Goal: Task Accomplishment & Management: Manage account settings

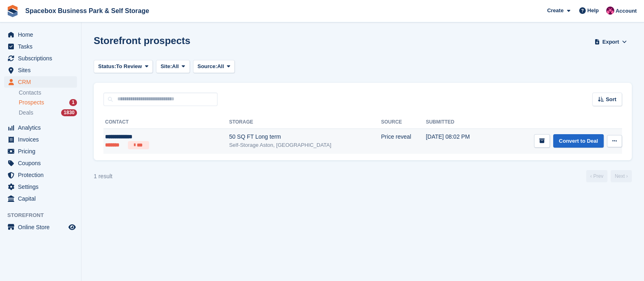
click at [253, 144] on div "Self-Storage Aston, [GEOGRAPHIC_DATA]" at bounding box center [305, 145] width 152 height 8
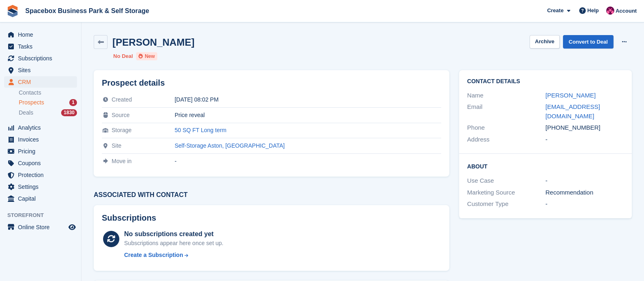
drag, startPoint x: 556, startPoint y: 118, endPoint x: 593, endPoint y: 123, distance: 37.4
click at [593, 123] on div "[PHONE_NUMBER]" at bounding box center [585, 127] width 78 height 9
copy div "7312024531"
drag, startPoint x: 625, startPoint y: 106, endPoint x: 545, endPoint y: 112, distance: 80.5
click at [545, 112] on div "Contact Details Name [PERSON_NAME] Email [EMAIL_ADDRESS][DOMAIN_NAME] Phone [PH…" at bounding box center [545, 112] width 173 height 84
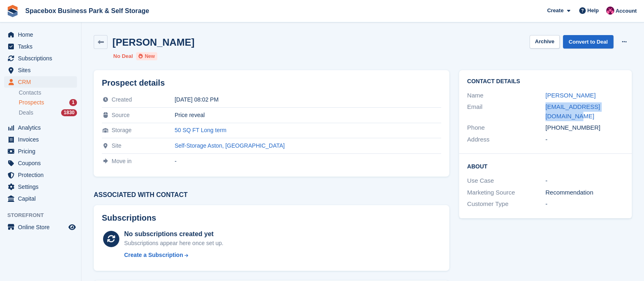
copy div "[EMAIL_ADDRESS][DOMAIN_NAME]"
click at [591, 39] on link "Convert to Deal" at bounding box center [588, 41] width 51 height 13
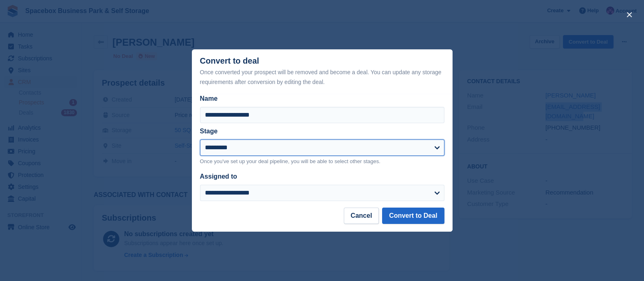
click at [234, 150] on select "**********" at bounding box center [322, 147] width 245 height 16
select select "****"
click at [200, 140] on select "**********" at bounding box center [322, 147] width 245 height 16
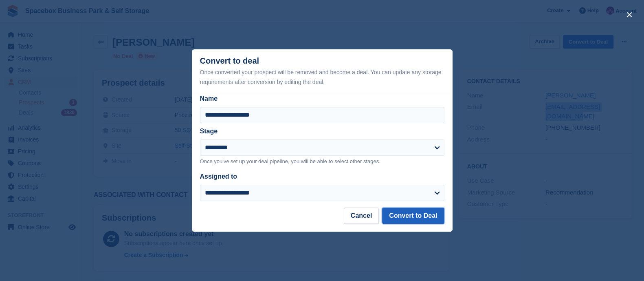
click at [404, 218] on button "Convert to Deal" at bounding box center [413, 215] width 62 height 16
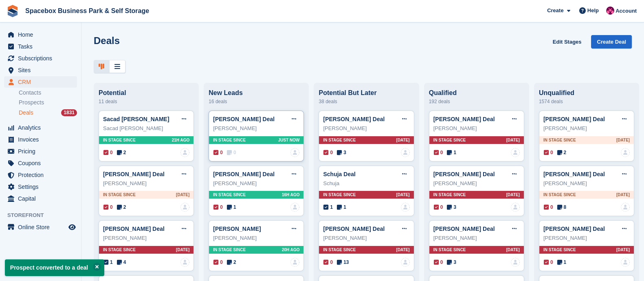
click at [238, 141] on span "In stage since" at bounding box center [229, 140] width 33 height 6
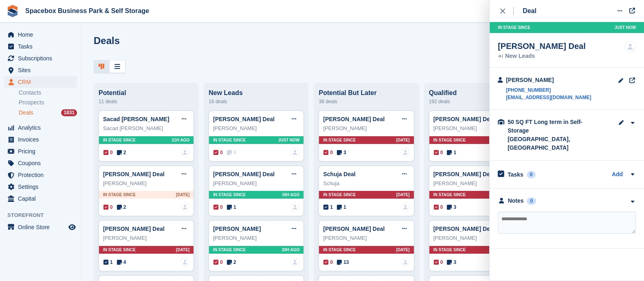
click at [528, 212] on textarea at bounding box center [567, 223] width 138 height 22
type textarea "**********"
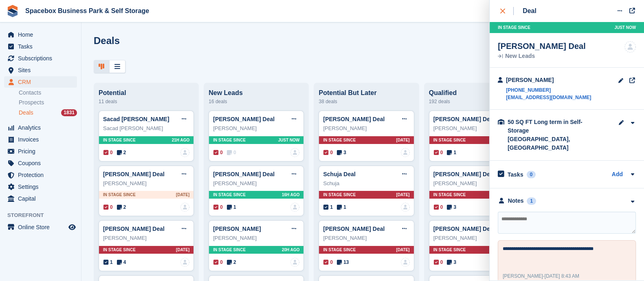
click at [502, 5] on button "close" at bounding box center [507, 11] width 18 height 22
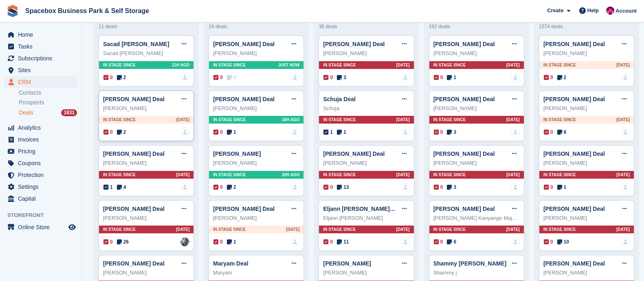
scroll to position [75, 0]
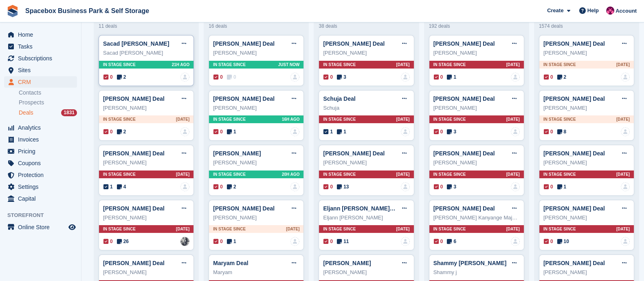
click at [117, 76] on icon at bounding box center [119, 77] width 5 height 6
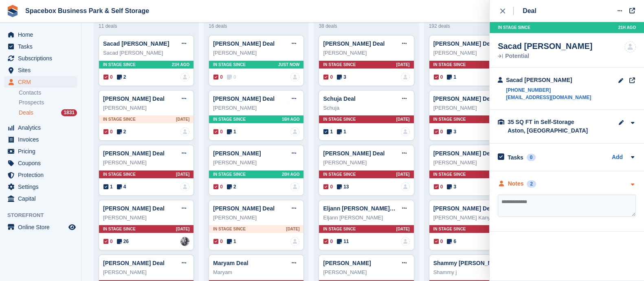
click at [520, 183] on div "Notes" at bounding box center [516, 183] width 16 height 9
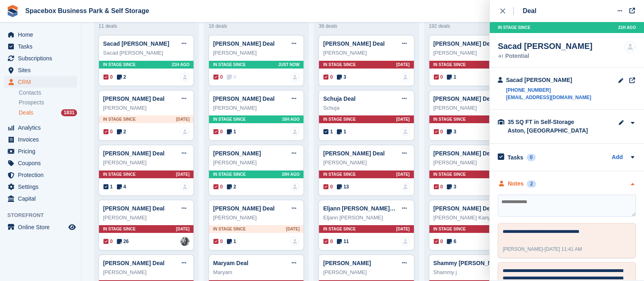
scroll to position [54, 0]
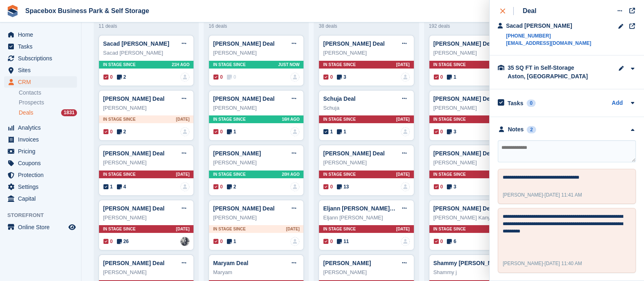
click at [505, 11] on div "close" at bounding box center [506, 11] width 13 height 8
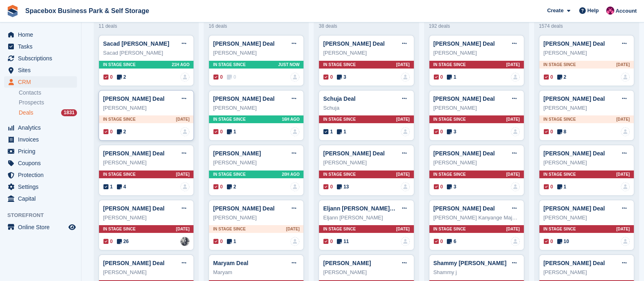
click at [115, 131] on div "0 2" at bounding box center [115, 131] width 22 height 7
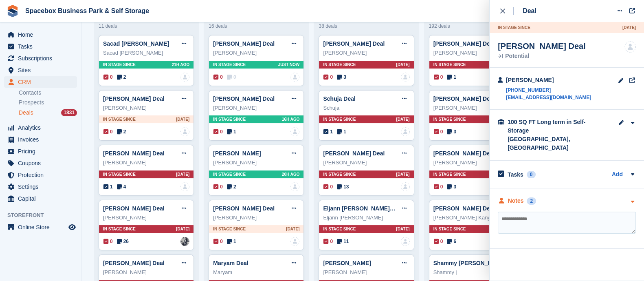
click at [527, 197] on div "2" at bounding box center [531, 200] width 9 height 7
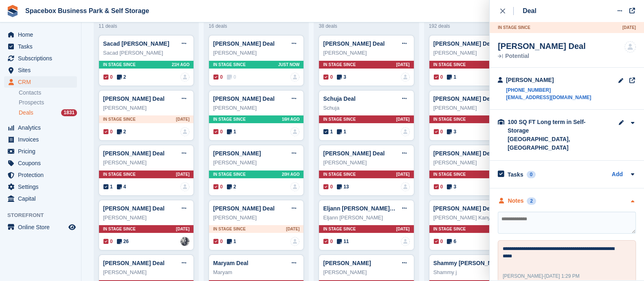
scroll to position [83, 0]
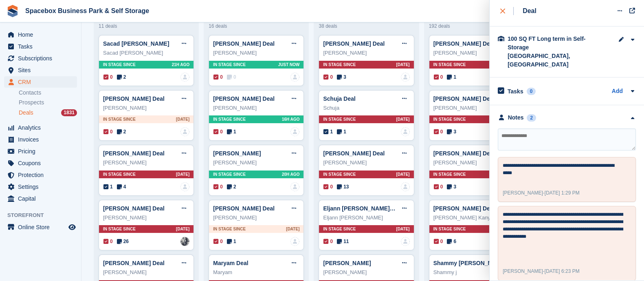
click at [500, 9] on icon "close" at bounding box center [502, 11] width 5 height 5
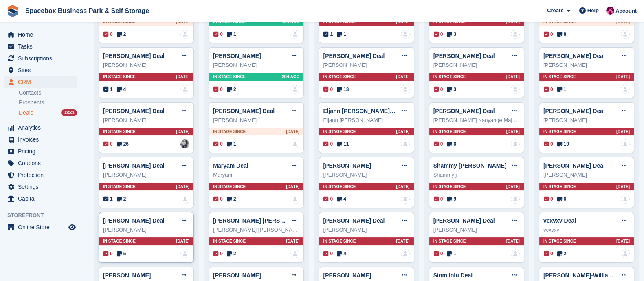
scroll to position [259, 0]
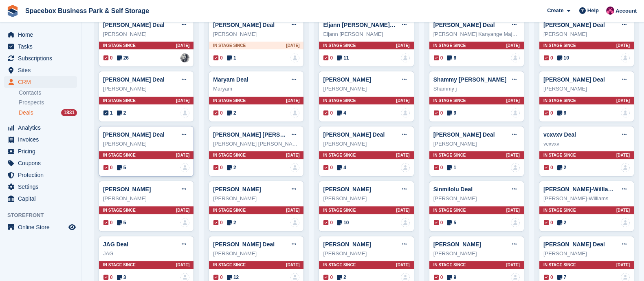
click at [122, 168] on span "5" at bounding box center [121, 167] width 9 height 7
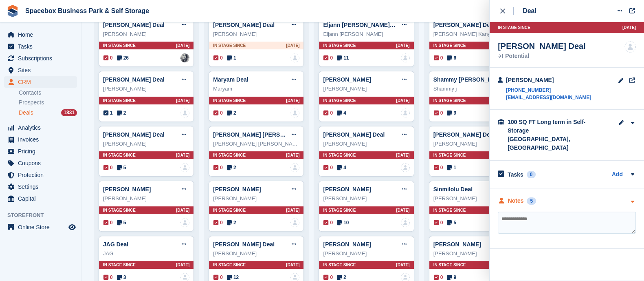
click at [514, 196] on div "Notes" at bounding box center [516, 200] width 16 height 9
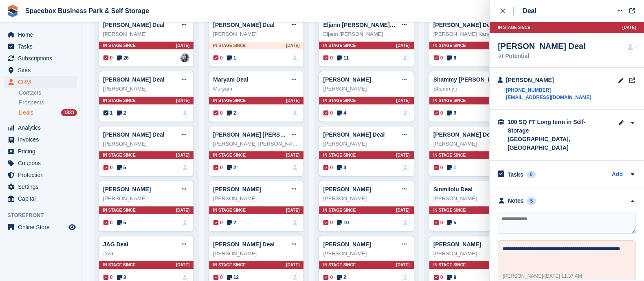
click at [514, 212] on textarea at bounding box center [567, 223] width 138 height 22
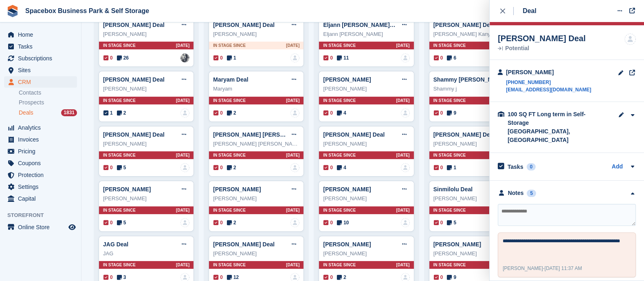
scroll to position [7, 0]
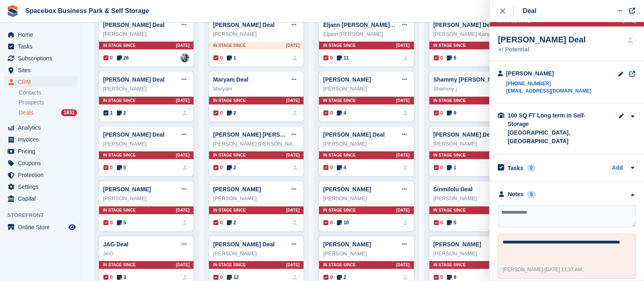
click at [538, 205] on textarea at bounding box center [567, 216] width 138 height 22
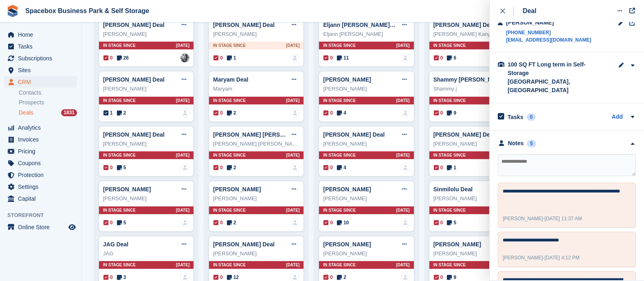
scroll to position [0, 0]
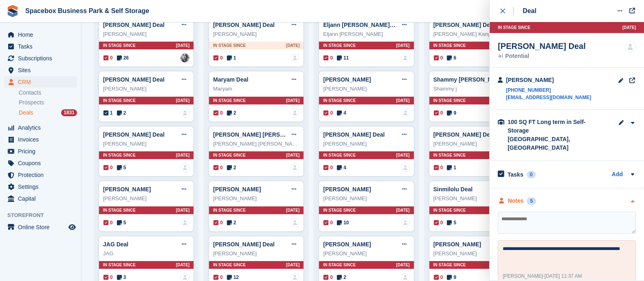
click at [520, 196] on div "Notes" at bounding box center [516, 200] width 16 height 9
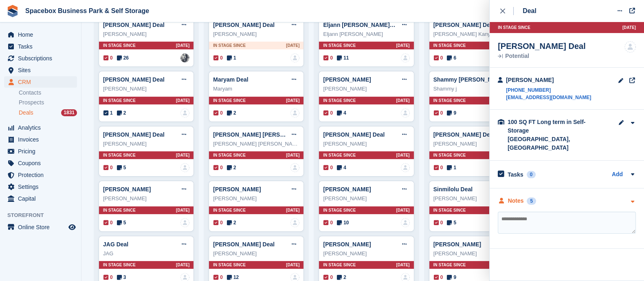
click at [520, 196] on div "Notes" at bounding box center [516, 200] width 16 height 9
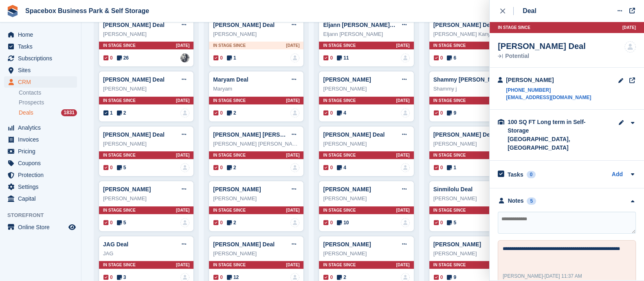
click at [511, 212] on textarea at bounding box center [567, 223] width 138 height 22
type textarea "******"
click at [503, 14] on div "close" at bounding box center [506, 11] width 13 height 8
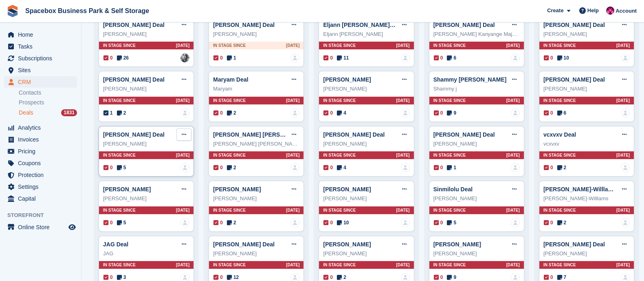
click at [185, 135] on button at bounding box center [183, 134] width 15 height 12
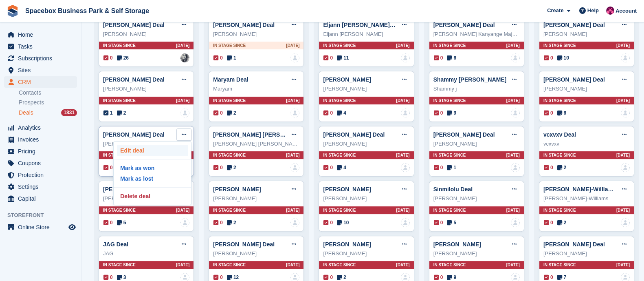
click at [151, 154] on p "Edit deal" at bounding box center [152, 150] width 71 height 11
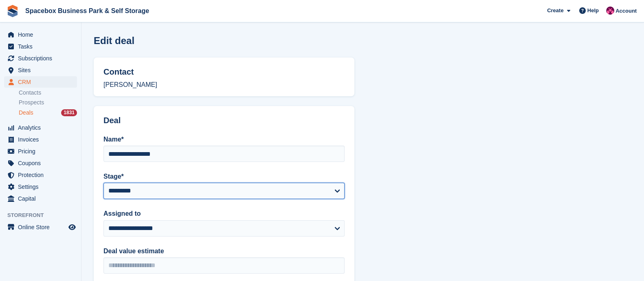
click at [132, 194] on select "**********" at bounding box center [224, 191] width 241 height 16
select select "**"
click at [104, 183] on select "**********" at bounding box center [224, 191] width 241 height 16
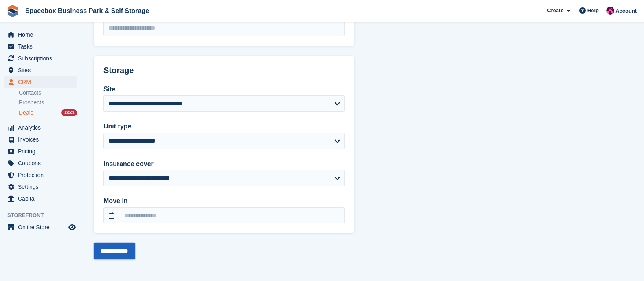
click at [115, 250] on input "**********" at bounding box center [115, 251] width 42 height 16
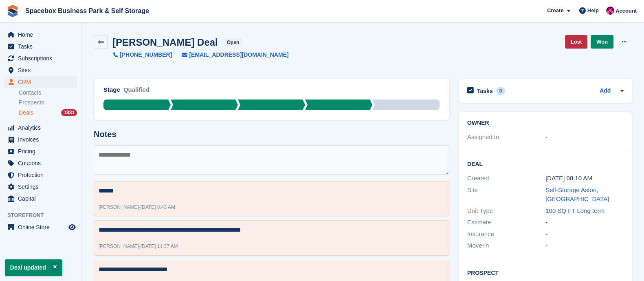
click at [29, 110] on span "Deals" at bounding box center [26, 113] width 15 height 8
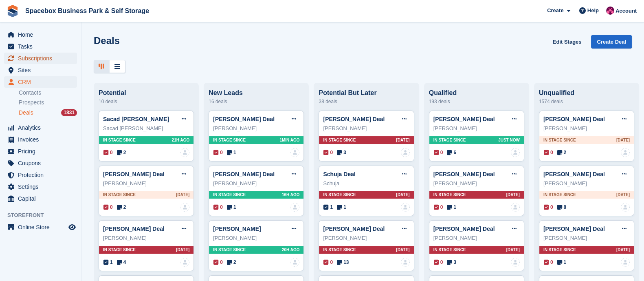
click at [43, 58] on span "Subscriptions" at bounding box center [42, 58] width 49 height 11
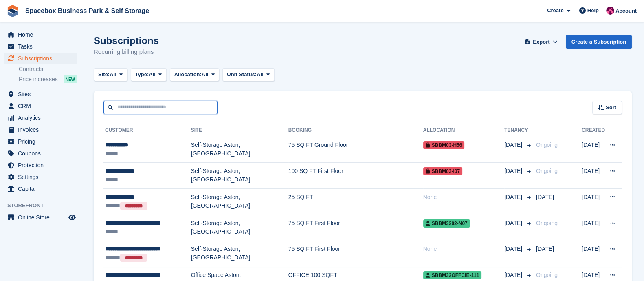
click at [138, 102] on input "text" at bounding box center [161, 107] width 114 height 13
type input "****"
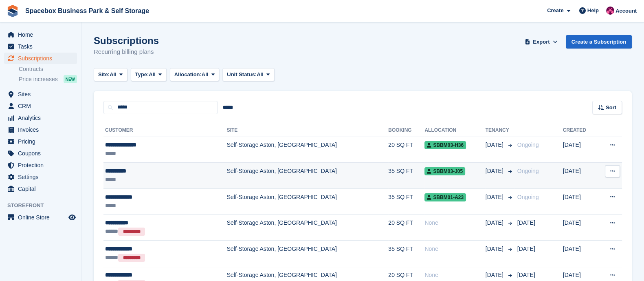
click at [183, 170] on div "**********" at bounding box center [146, 171] width 82 height 9
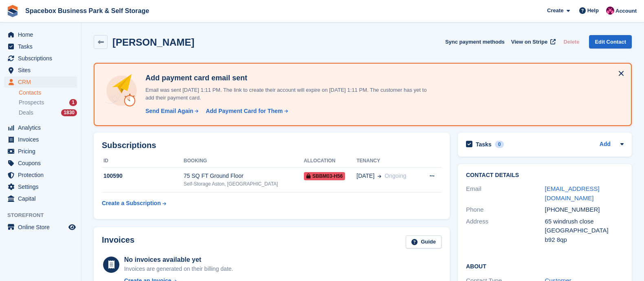
click at [38, 47] on span "Tasks" at bounding box center [42, 46] width 49 height 11
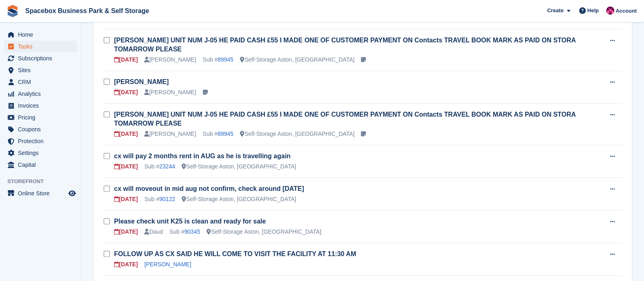
scroll to position [399, 0]
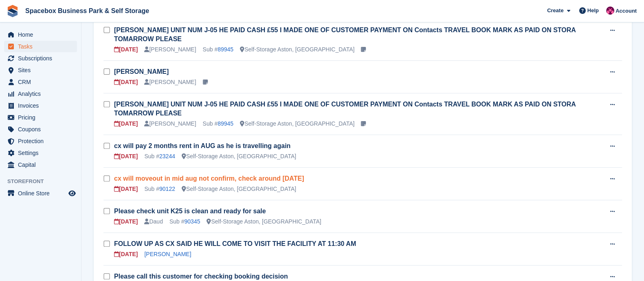
click at [210, 175] on link "cx will moveout in mid aug not confirm, check around [DATE]" at bounding box center [209, 178] width 190 height 7
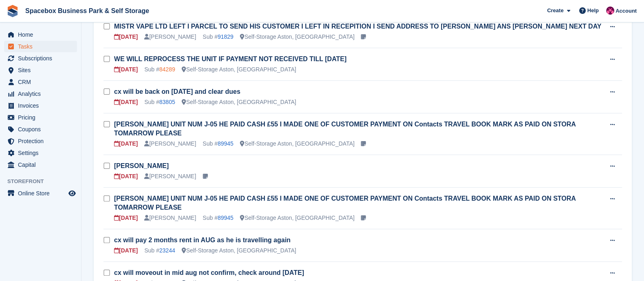
scroll to position [308, 0]
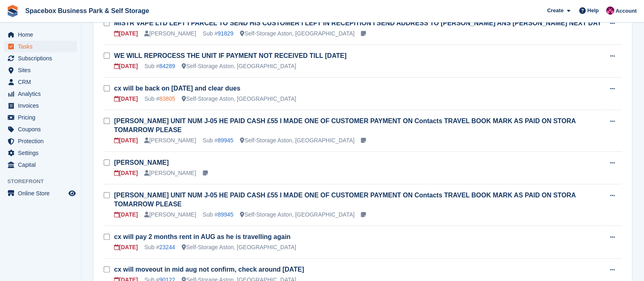
click at [170, 96] on link "83805" at bounding box center [167, 98] width 16 height 7
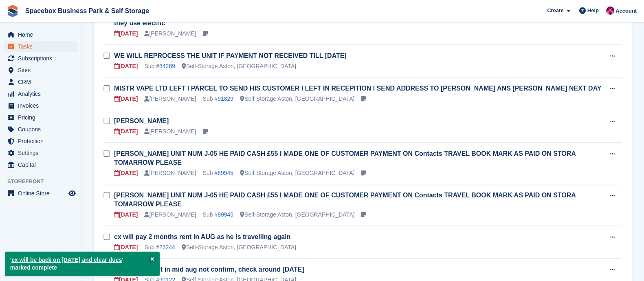
scroll to position [276, 0]
click at [137, 123] on link "Stuart Lott" at bounding box center [141, 120] width 55 height 7
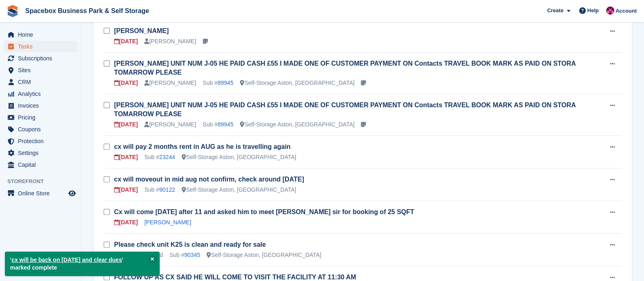
scroll to position [366, 0]
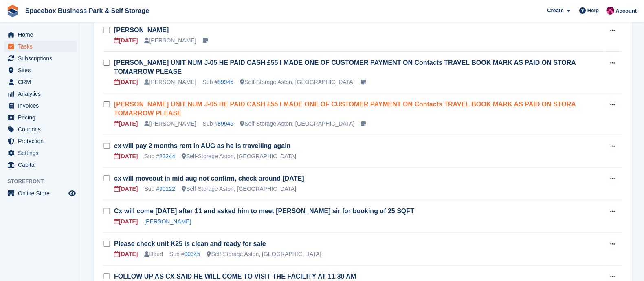
click at [166, 101] on link "PAUL BRYAN UNIT NUM J-05 HE PAID CASH £55 I MADE ONE OF CUSTOMER PAYMENT ON Con…" at bounding box center [345, 109] width 462 height 16
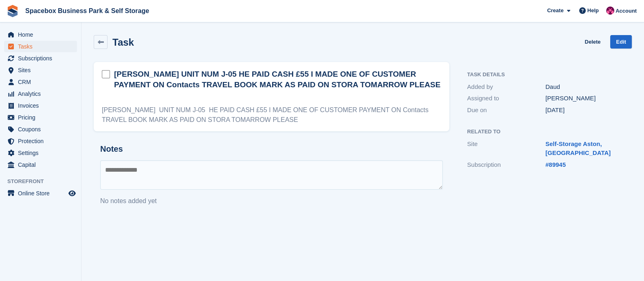
click at [130, 171] on textarea at bounding box center [271, 174] width 343 height 29
type textarea "**********"
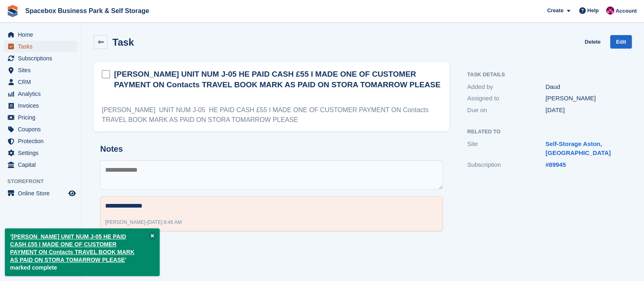
click at [39, 50] on span "Tasks" at bounding box center [42, 46] width 49 height 11
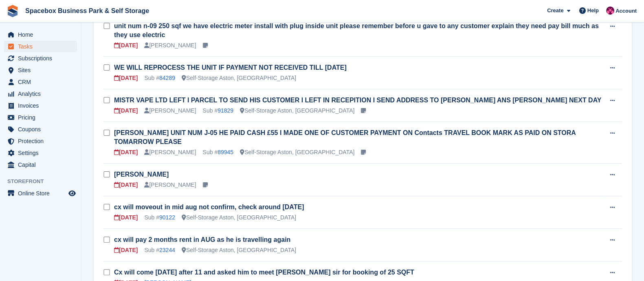
scroll to position [261, 0]
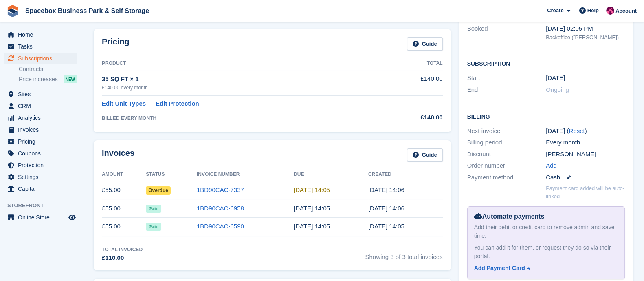
scroll to position [165, 0]
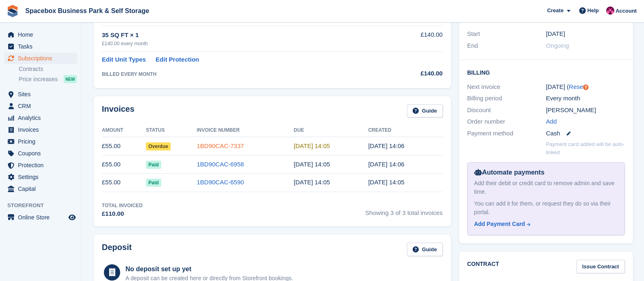
click at [232, 143] on link "1BD90CAC-7337" at bounding box center [220, 145] width 47 height 7
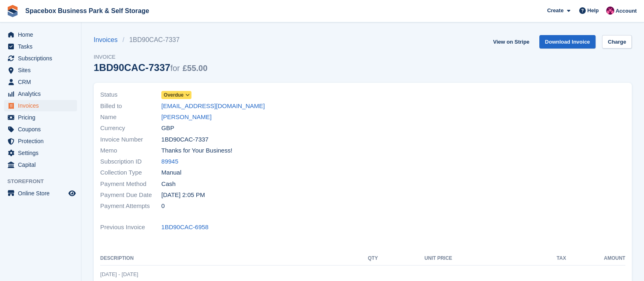
click at [189, 93] on icon at bounding box center [187, 95] width 4 height 5
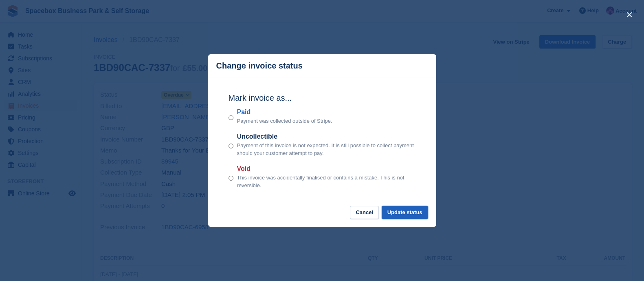
click at [392, 212] on button "Update status" at bounding box center [405, 212] width 46 height 13
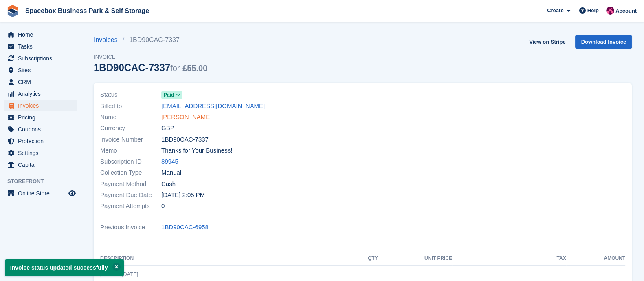
click at [172, 117] on link "PAUL BRYAN" at bounding box center [186, 116] width 50 height 9
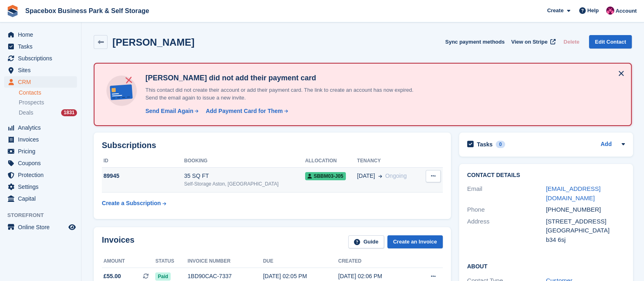
click at [200, 178] on div "35 SQ FT" at bounding box center [244, 176] width 121 height 9
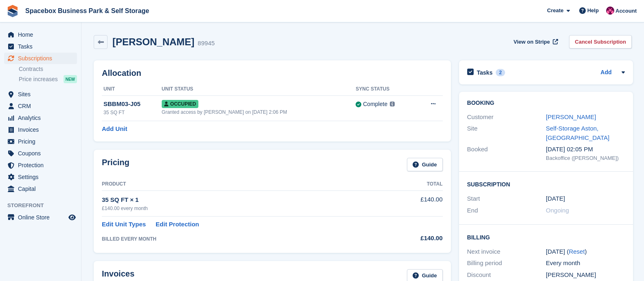
scroll to position [343, 0]
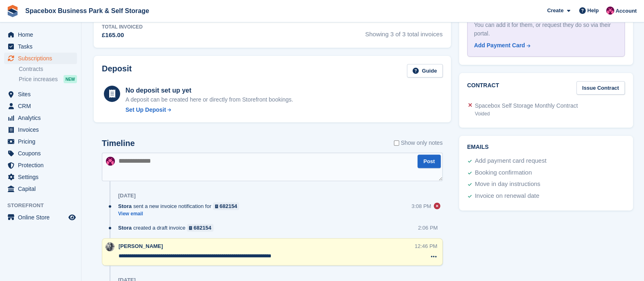
click at [161, 173] on textarea at bounding box center [272, 166] width 341 height 29
type textarea "**********"
click at [427, 160] on button "Post" at bounding box center [429, 160] width 23 height 13
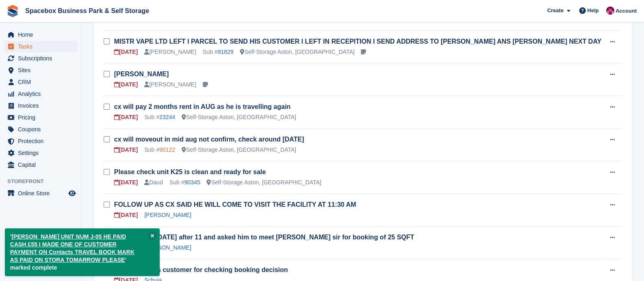
scroll to position [318, 0]
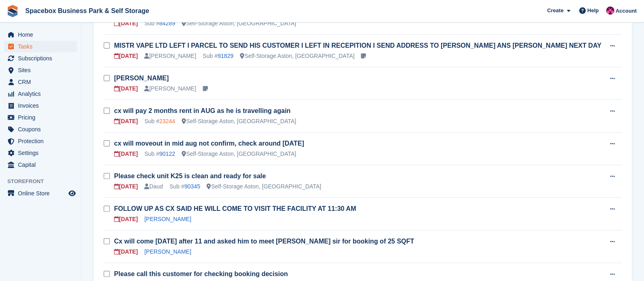
click at [169, 120] on link "23244" at bounding box center [167, 121] width 16 height 7
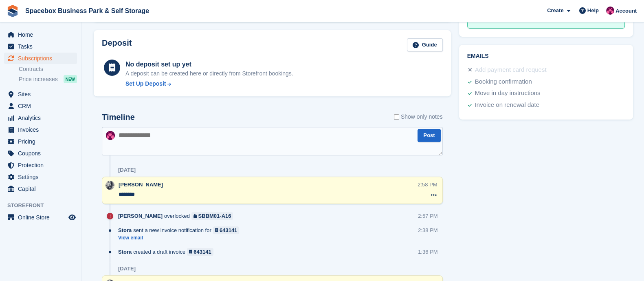
scroll to position [434, 0]
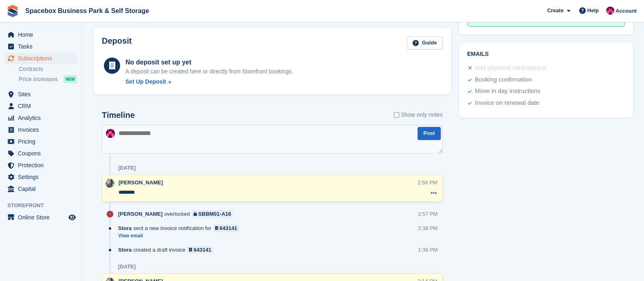
click at [142, 134] on textarea at bounding box center [272, 139] width 341 height 29
type textarea "*"
type textarea "**********"
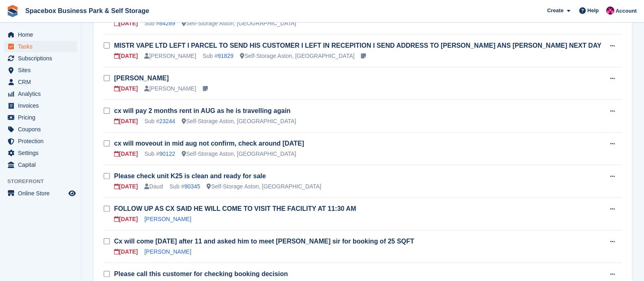
scroll to position [359, 0]
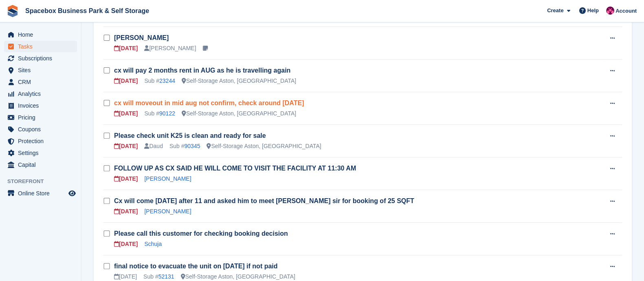
click at [163, 99] on link "cx will moveout in mid aug not confirm, check around [DATE]" at bounding box center [209, 102] width 190 height 7
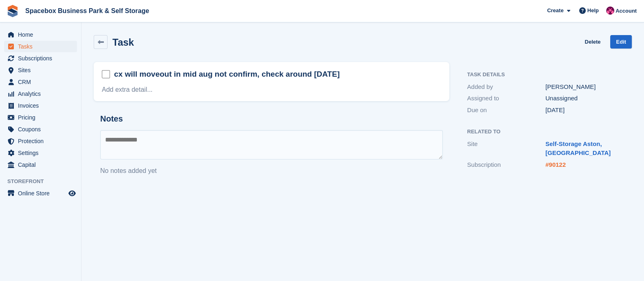
click at [553, 166] on link "#90122" at bounding box center [556, 164] width 20 height 7
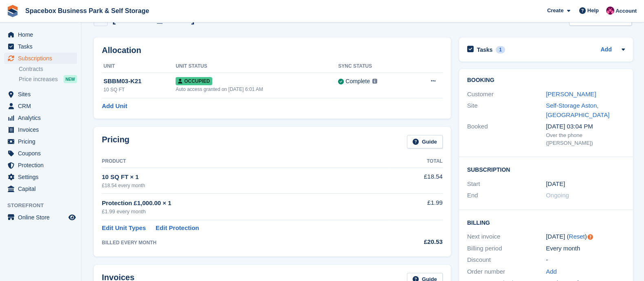
scroll to position [22, 0]
click at [564, 93] on link "[PERSON_NAME]" at bounding box center [571, 94] width 50 height 7
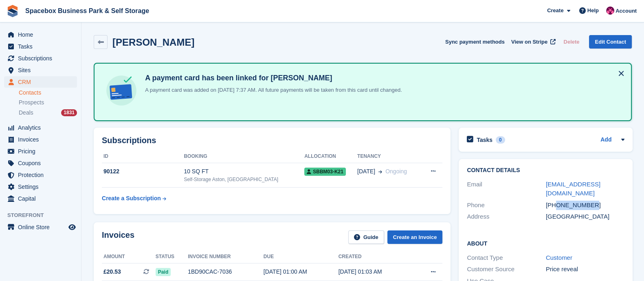
drag, startPoint x: 554, startPoint y: 194, endPoint x: 594, endPoint y: 196, distance: 39.6
click at [594, 200] on div "[PHONE_NUMBER]" at bounding box center [585, 204] width 79 height 9
copy div "7467506248"
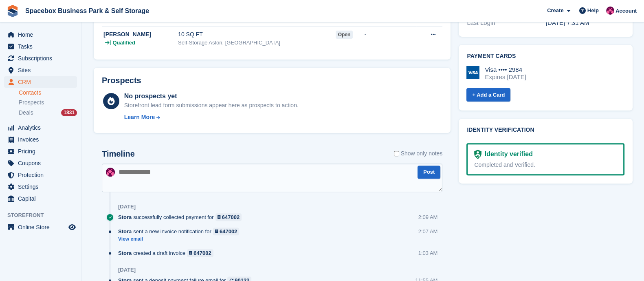
scroll to position [368, 0]
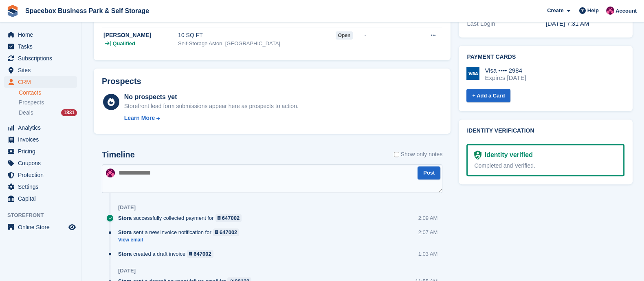
click at [167, 177] on textarea at bounding box center [272, 178] width 341 height 29
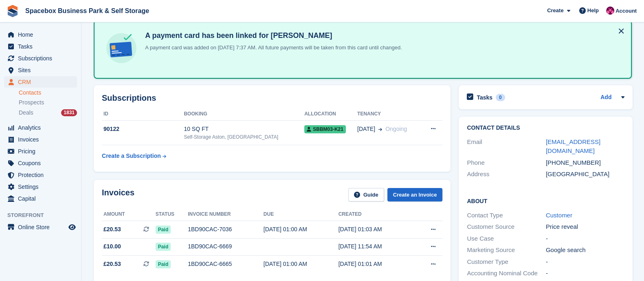
scroll to position [18, 0]
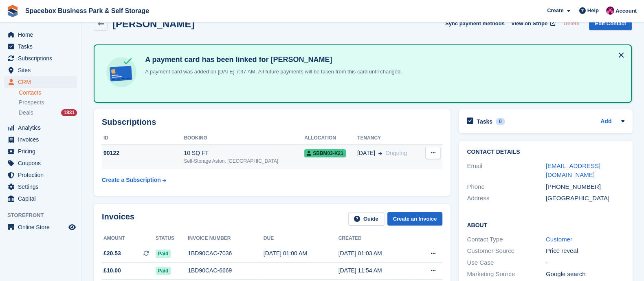
click at [200, 158] on div "Self-Storage Aston, [GEOGRAPHIC_DATA]" at bounding box center [244, 160] width 121 height 7
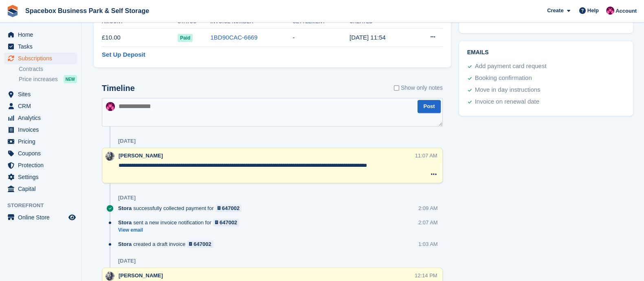
scroll to position [389, 0]
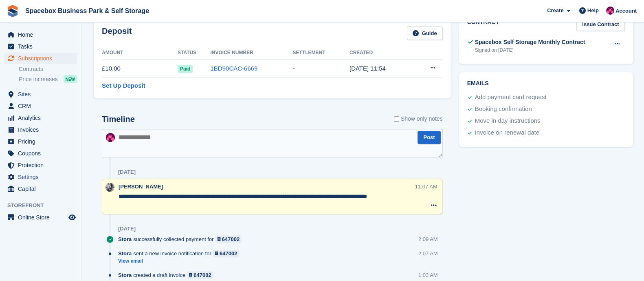
click at [175, 150] on textarea at bounding box center [272, 143] width 341 height 29
type textarea "**********"
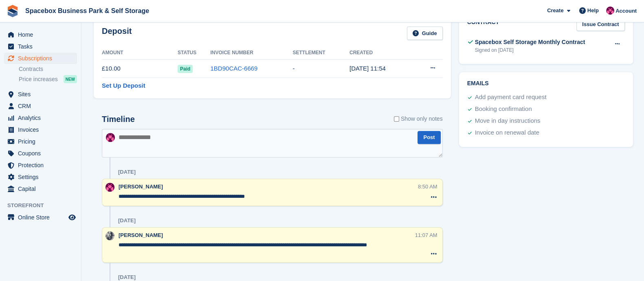
drag, startPoint x: 163, startPoint y: 194, endPoint x: 204, endPoint y: 194, distance: 41.2
click at [204, 194] on textarea "**********" at bounding box center [268, 196] width 299 height 8
click at [194, 196] on textarea "**********" at bounding box center [268, 196] width 299 height 8
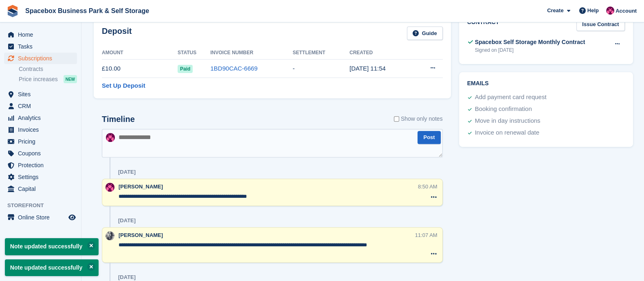
drag, startPoint x: 161, startPoint y: 194, endPoint x: 272, endPoint y: 194, distance: 110.4
click at [272, 194] on textarea "**********" at bounding box center [268, 196] width 299 height 8
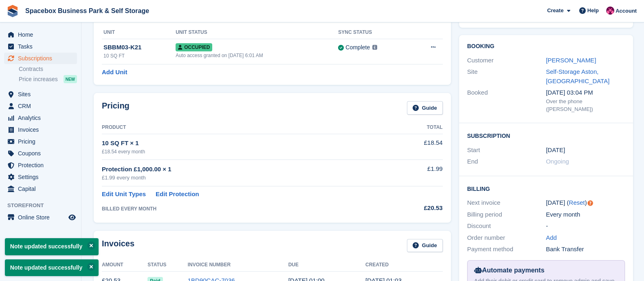
scroll to position [0, 0]
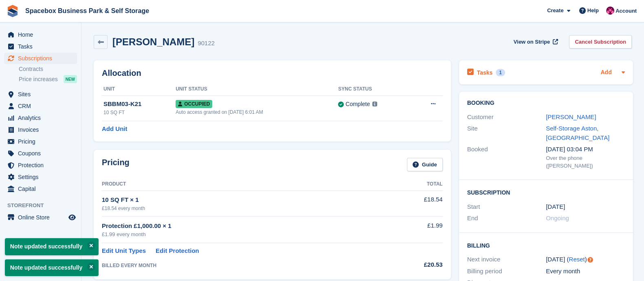
type textarea "**********"
click at [603, 72] on link "Add" at bounding box center [606, 72] width 11 height 9
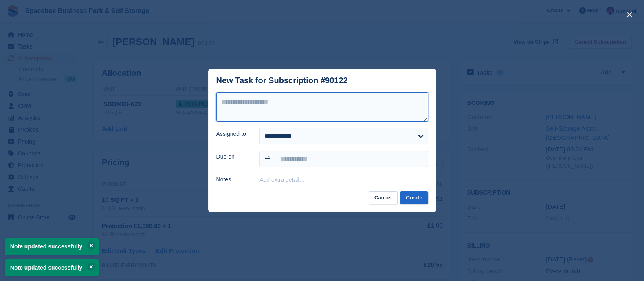
paste textarea "**********"
click at [289, 112] on textarea at bounding box center [322, 106] width 212 height 29
type textarea "**********"
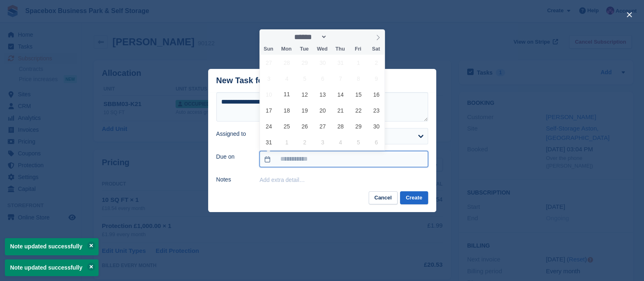
click at [289, 159] on input "text" at bounding box center [344, 159] width 168 height 16
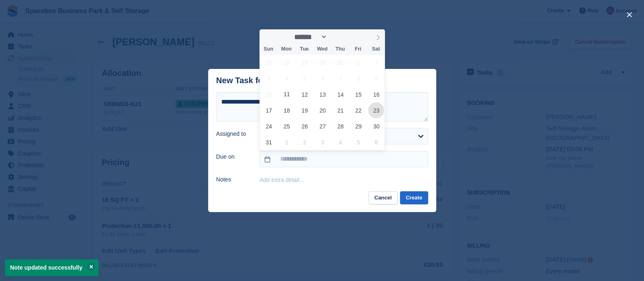
click at [378, 109] on span "23" at bounding box center [376, 110] width 16 height 16
type input "**********"
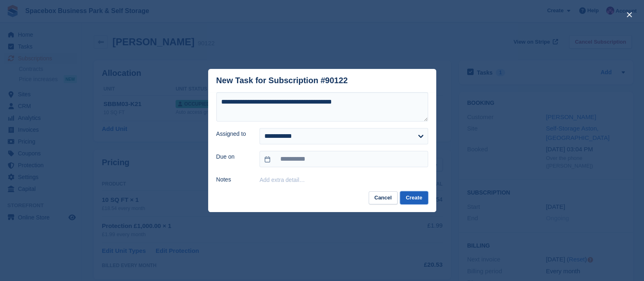
click at [416, 196] on button "Create" at bounding box center [414, 197] width 28 height 13
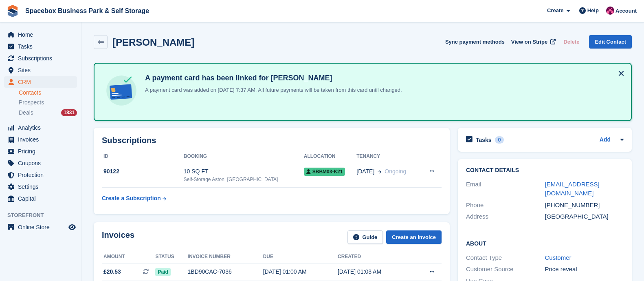
scroll to position [18, 0]
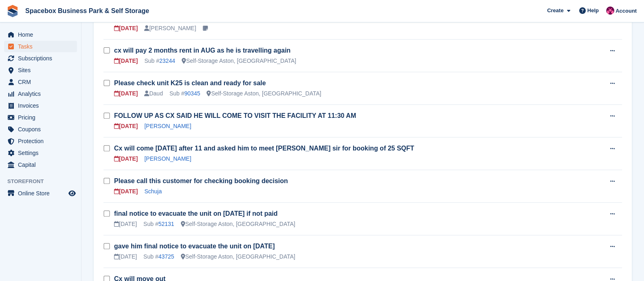
scroll to position [379, 0]
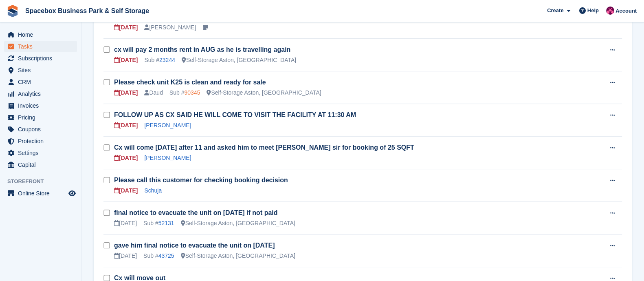
click at [195, 91] on link "90345" at bounding box center [192, 92] width 16 height 7
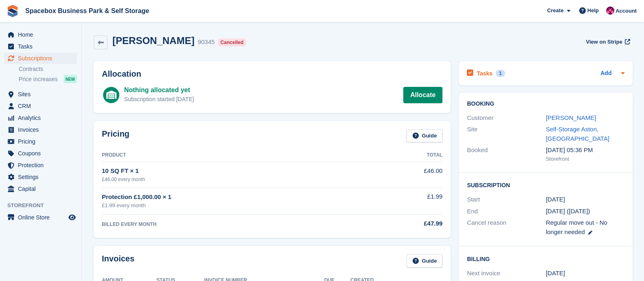
click at [487, 69] on div "Tasks 1" at bounding box center [486, 73] width 38 height 11
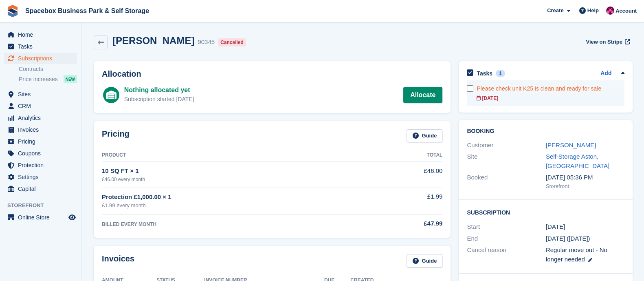
click at [520, 89] on div "Please check unit K25 is clean and ready for sale" at bounding box center [551, 88] width 148 height 9
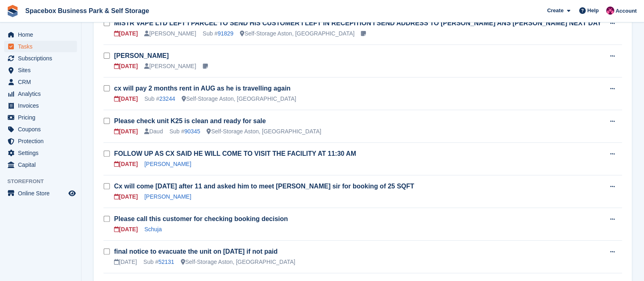
scroll to position [340, 0]
click at [165, 96] on link "23244" at bounding box center [167, 99] width 16 height 7
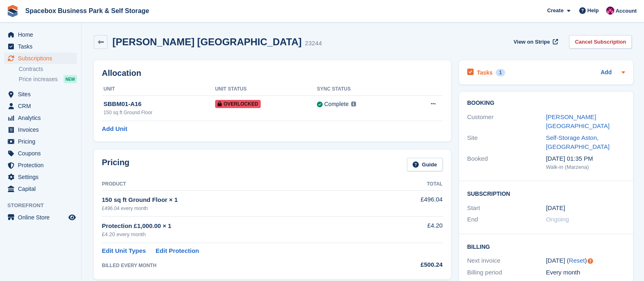
click at [488, 70] on h2 "Tasks" at bounding box center [485, 72] width 16 height 7
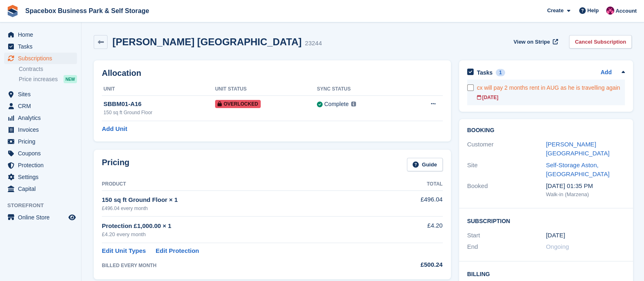
click at [515, 94] on div "[DATE]" at bounding box center [551, 97] width 148 height 7
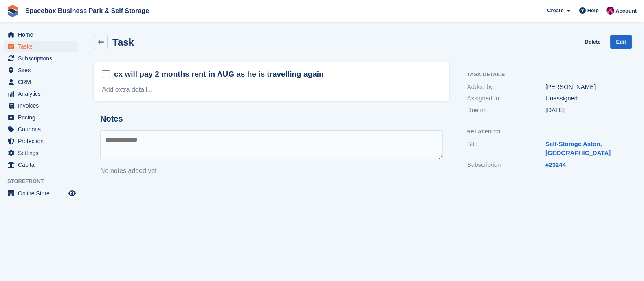
click at [196, 149] on textarea at bounding box center [271, 144] width 343 height 29
type textarea "**********"
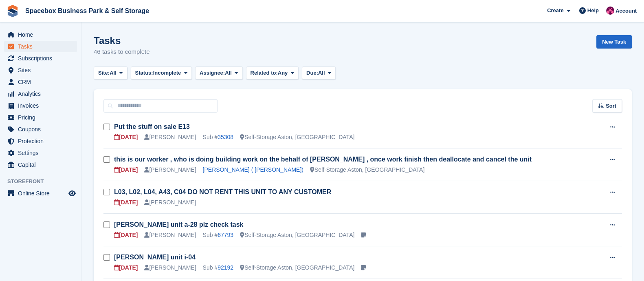
scroll to position [340, 0]
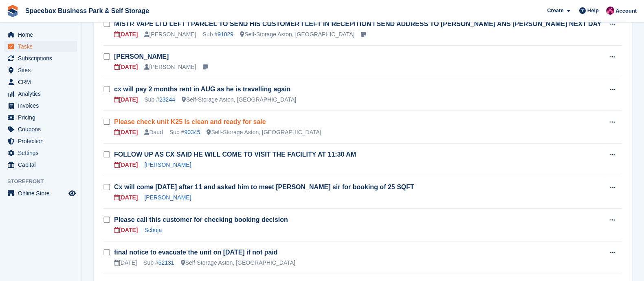
click at [193, 119] on link "Please check unit K25 is clean and ready for sale" at bounding box center [190, 121] width 152 height 7
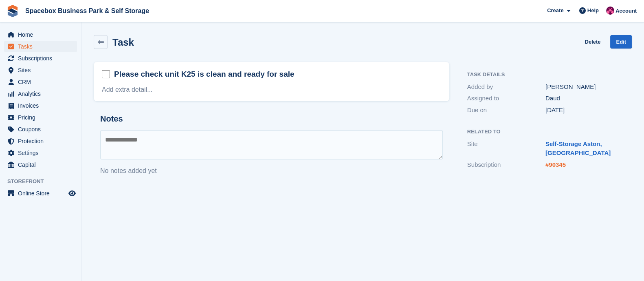
click at [560, 167] on link "#90345" at bounding box center [556, 164] width 20 height 7
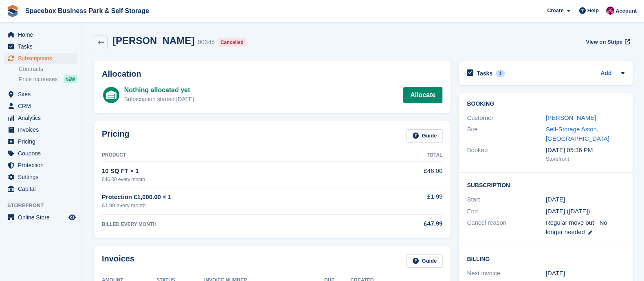
scroll to position [104, 0]
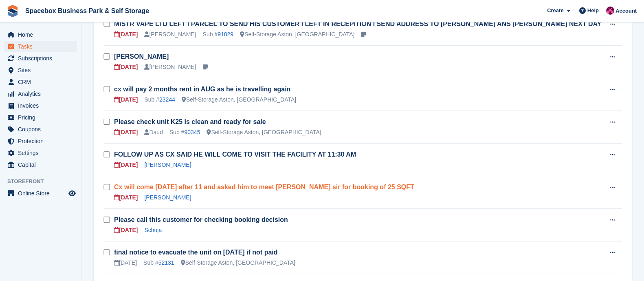
scroll to position [363, 0]
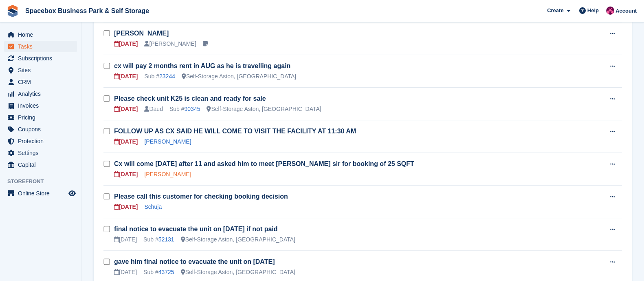
click at [170, 174] on link "[PERSON_NAME]" at bounding box center [167, 174] width 47 height 7
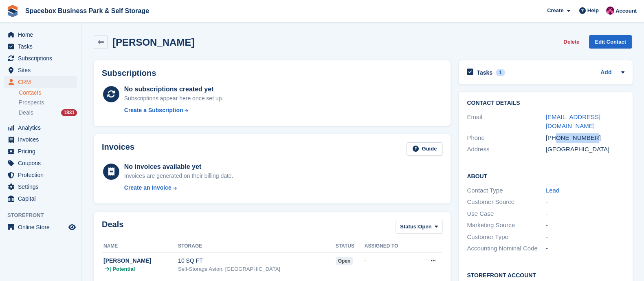
drag, startPoint x: 592, startPoint y: 127, endPoint x: 555, endPoint y: 131, distance: 37.3
click at [555, 133] on div "[PHONE_NUMBER]" at bounding box center [585, 137] width 79 height 9
copy div "7443174562"
drag, startPoint x: 626, startPoint y: 121, endPoint x: 544, endPoint y: 119, distance: 82.3
click at [544, 119] on div "Contact Details Email [EMAIL_ADDRESS][DOMAIN_NAME] Phone [PHONE_NUMBER] Address…" at bounding box center [546, 128] width 174 height 72
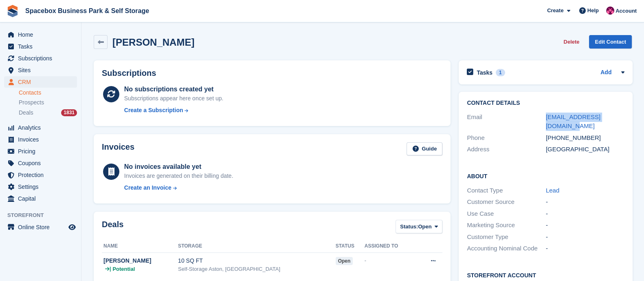
copy div "[EMAIL_ADDRESS][DOMAIN_NAME]"
click at [555, 133] on div "[PHONE_NUMBER]" at bounding box center [585, 137] width 79 height 9
drag, startPoint x: 555, startPoint y: 130, endPoint x: 594, endPoint y: 125, distance: 38.6
click at [594, 133] on div "+447443174562" at bounding box center [585, 137] width 79 height 9
copy div "7443174562"
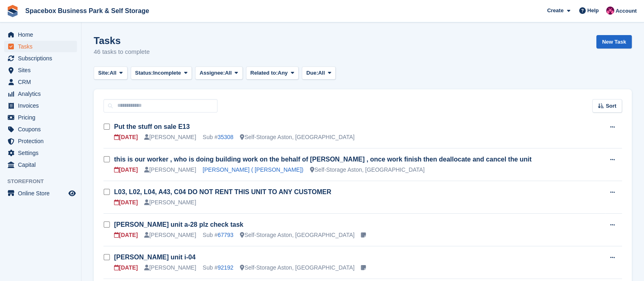
scroll to position [363, 0]
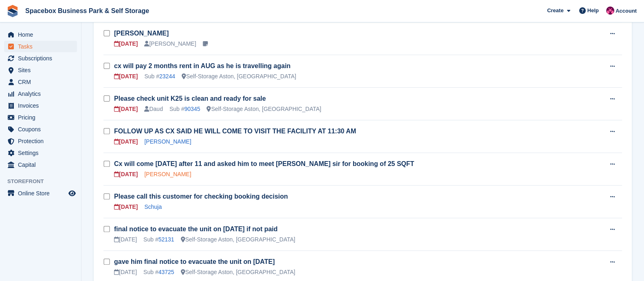
click at [161, 171] on link "mohammed awas" at bounding box center [167, 174] width 47 height 7
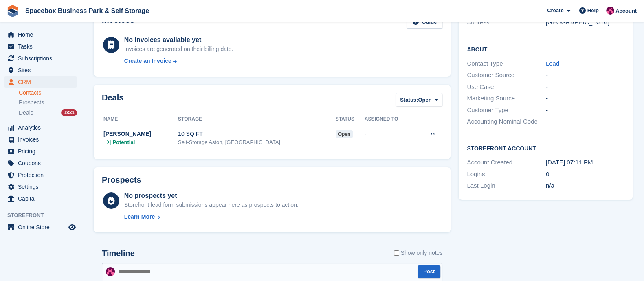
scroll to position [128, 0]
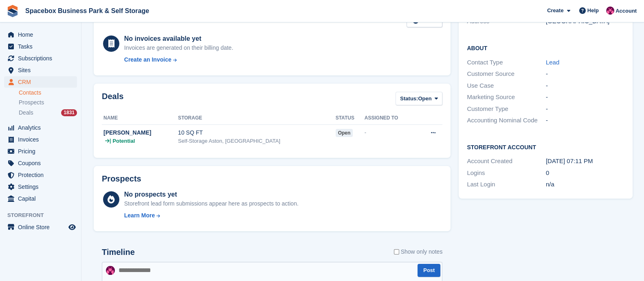
drag, startPoint x: 415, startPoint y: 176, endPoint x: 242, endPoint y: 224, distance: 178.9
click at [242, 224] on div "Prospects No prospects yet Storefront lead form submissions appear here as pros…" at bounding box center [272, 199] width 357 height 66
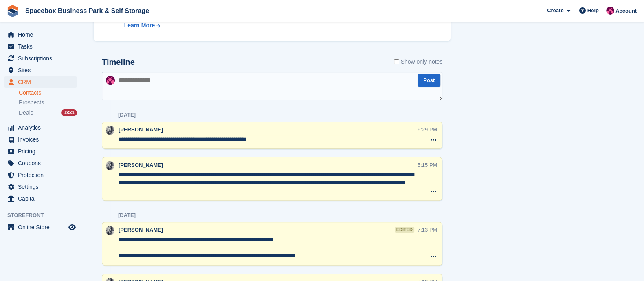
scroll to position [318, 0]
click at [177, 92] on textarea at bounding box center [272, 85] width 341 height 29
click at [119, 78] on textarea "**********" at bounding box center [272, 85] width 341 height 29
click at [209, 78] on textarea "**********" at bounding box center [272, 85] width 341 height 29
type textarea "**********"
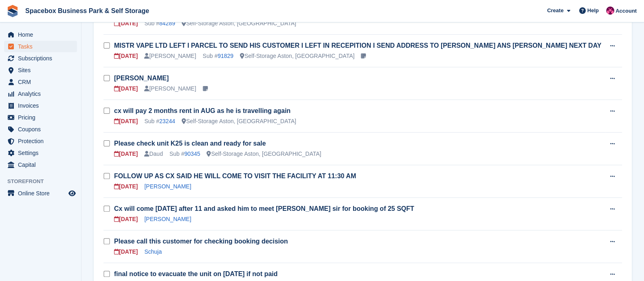
scroll to position [363, 0]
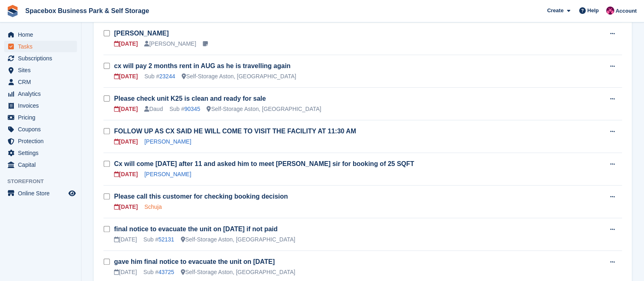
click at [152, 205] on link "Schuja" at bounding box center [153, 206] width 18 height 7
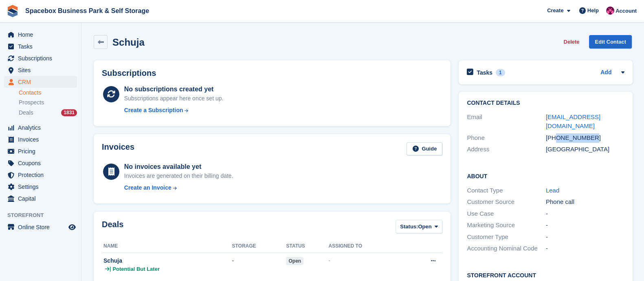
drag, startPoint x: 555, startPoint y: 127, endPoint x: 602, endPoint y: 123, distance: 47.0
click at [602, 133] on div "+447809612316" at bounding box center [585, 137] width 79 height 9
copy div "7809612316"
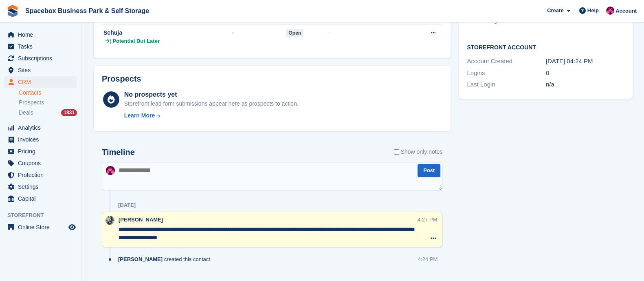
scroll to position [234, 0]
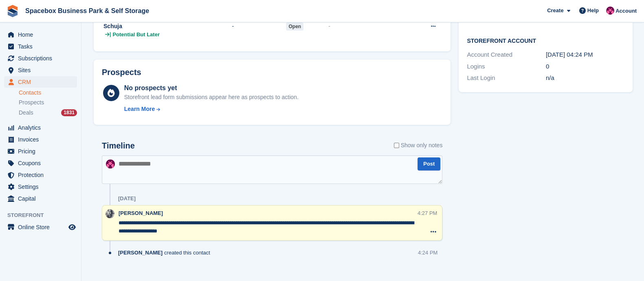
click at [198, 161] on textarea at bounding box center [272, 169] width 341 height 29
type textarea "**********"
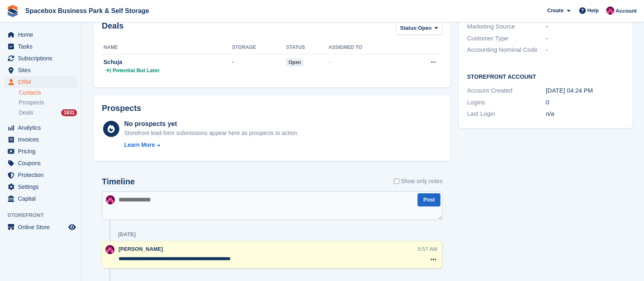
scroll to position [0, 0]
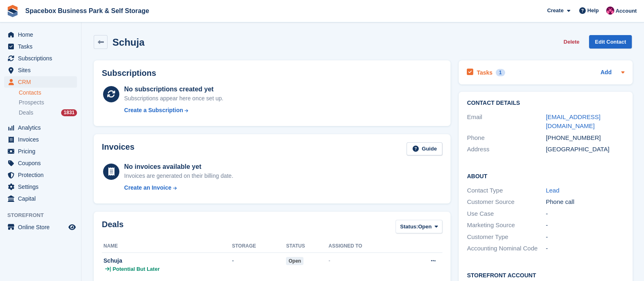
click at [484, 76] on h2 "Tasks" at bounding box center [485, 72] width 16 height 7
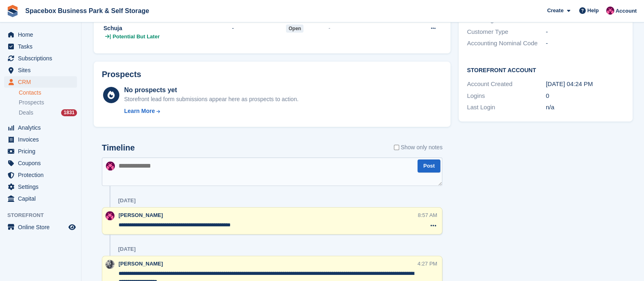
scroll to position [293, 0]
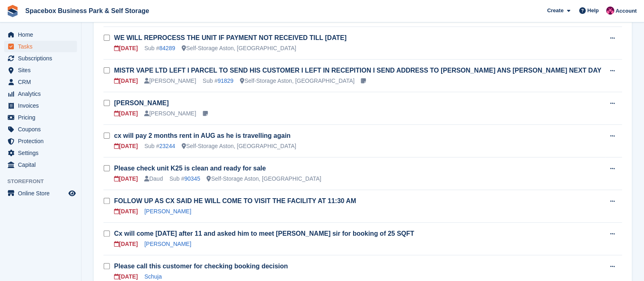
scroll to position [363, 0]
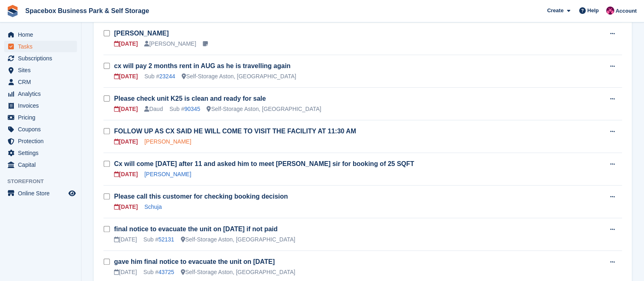
click at [160, 139] on link "Phillip Mitchell" at bounding box center [167, 141] width 47 height 7
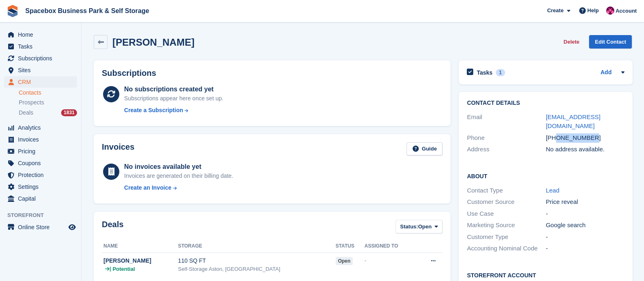
drag, startPoint x: 556, startPoint y: 127, endPoint x: 601, endPoint y: 128, distance: 44.9
click at [601, 133] on div "+447960176247" at bounding box center [585, 137] width 79 height 9
copy div "7960176247"
drag, startPoint x: 626, startPoint y: 115, endPoint x: 543, endPoint y: 114, distance: 82.3
click at [543, 114] on div "Contact Details Email sales@moofresh.co.uk Phone +447960176247 Address No addre…" at bounding box center [546, 128] width 174 height 72
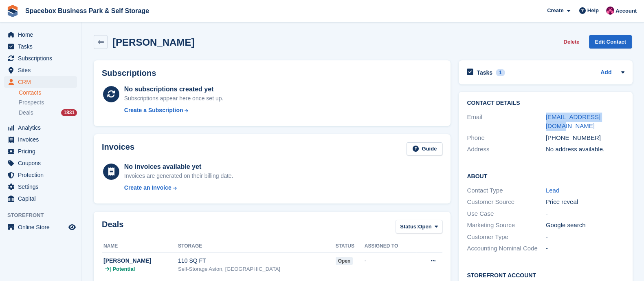
copy div "sales@moofresh.co.uk"
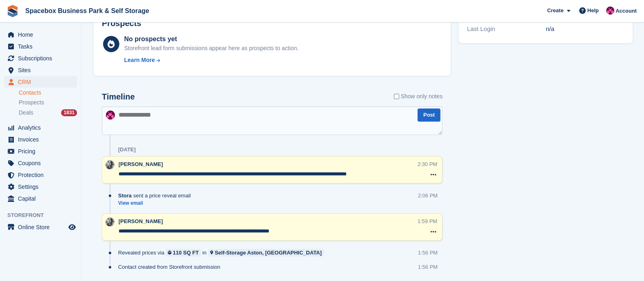
scroll to position [267, 0]
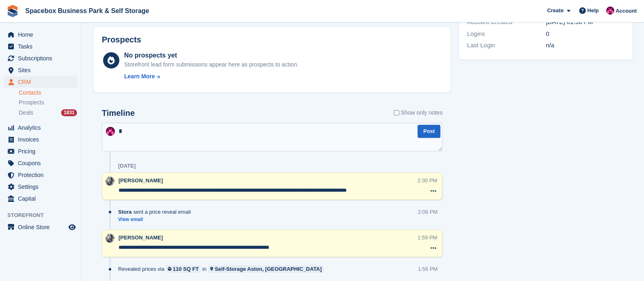
click at [161, 136] on textarea "*" at bounding box center [272, 137] width 341 height 29
type textarea "**********"
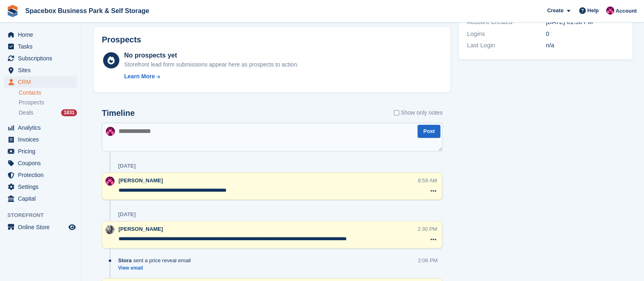
scroll to position [0, 0]
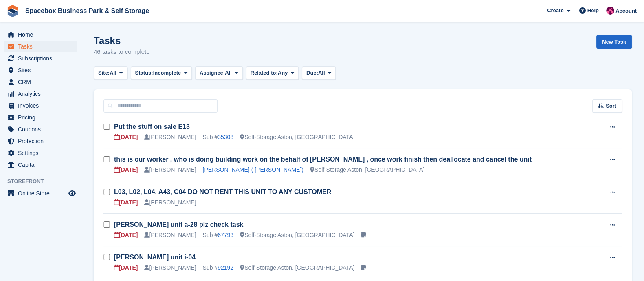
scroll to position [363, 0]
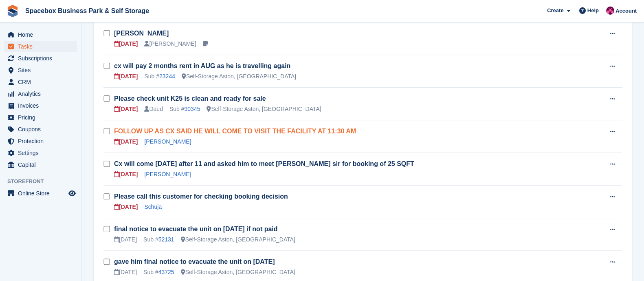
click at [202, 130] on link "FOLLOW UP AS CX SAID HE WILL COME TO VISIT THE FACILITY AT 11:30 AM" at bounding box center [235, 131] width 242 height 7
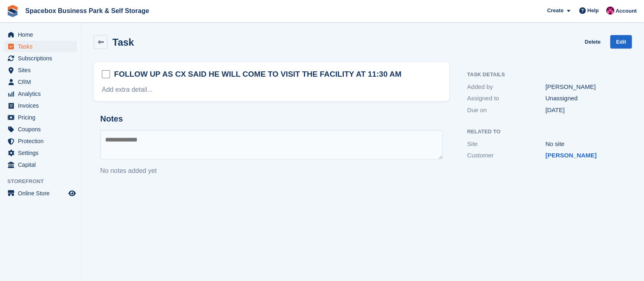
click at [182, 143] on textarea at bounding box center [271, 144] width 343 height 29
type textarea "*"
type textarea "**********"
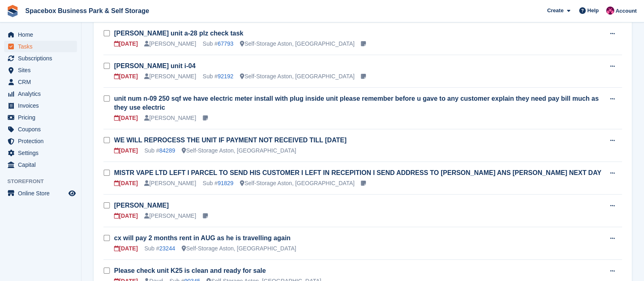
scroll to position [191, 0]
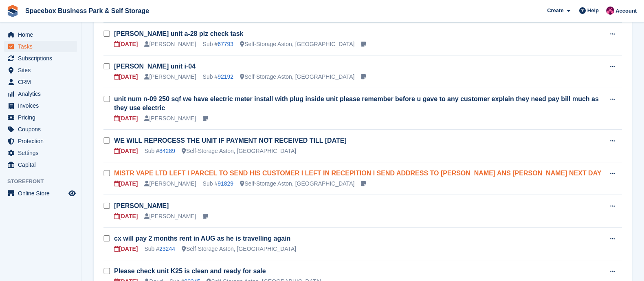
click at [207, 170] on link "MISTR VAPE LTD LEFT I PARCEL TO SEND HIS CUSTOMER I LEFT IN RECEPITION I SEND A…" at bounding box center [357, 173] width 487 height 7
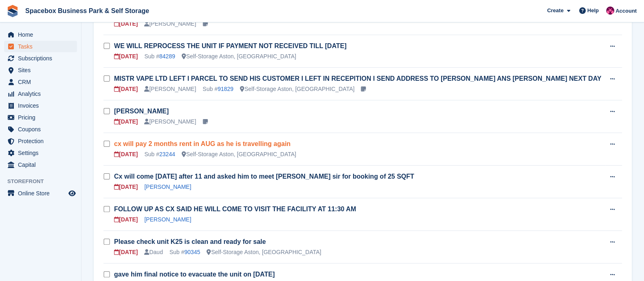
scroll to position [285, 0]
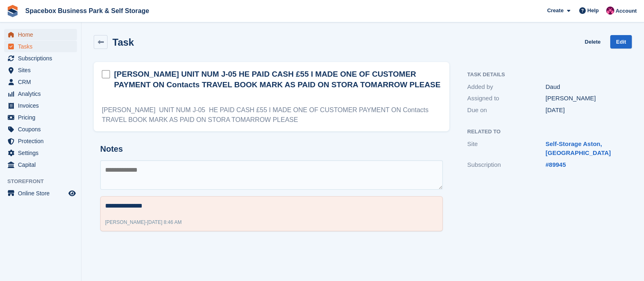
click at [24, 37] on span "Home" at bounding box center [42, 34] width 49 height 11
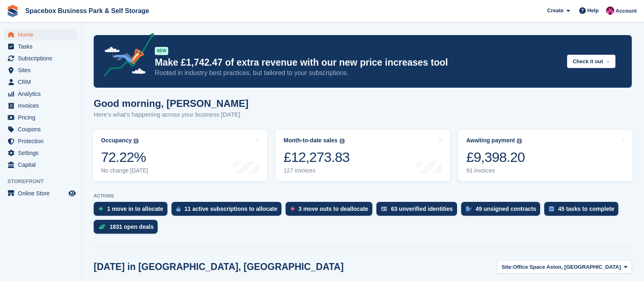
click at [206, 205] on div "11 active subscriptions to allocate" at bounding box center [231, 208] width 93 height 7
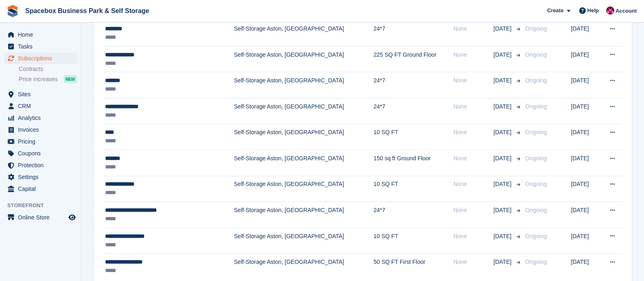
scroll to position [180, 0]
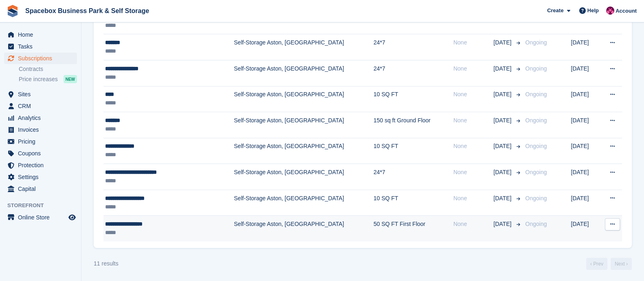
click at [234, 222] on td "Self-Storage Aston, [GEOGRAPHIC_DATA]" at bounding box center [304, 229] width 140 height 26
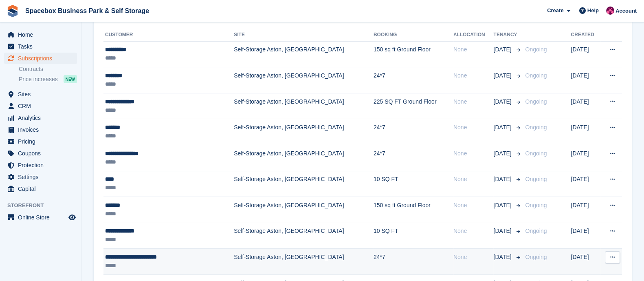
scroll to position [180, 0]
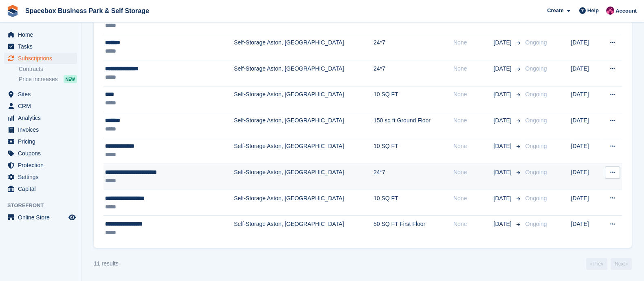
click at [611, 173] on icon at bounding box center [612, 172] width 4 height 5
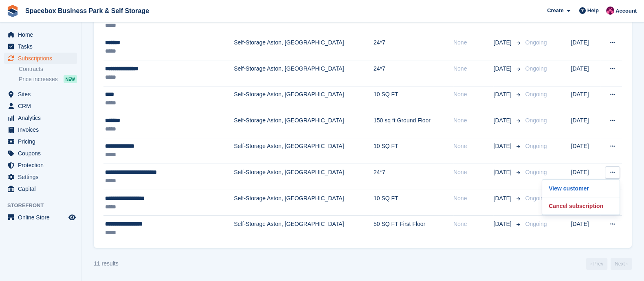
click at [444, 258] on div "11 results ‹ Prev Next ›" at bounding box center [363, 264] width 538 height 12
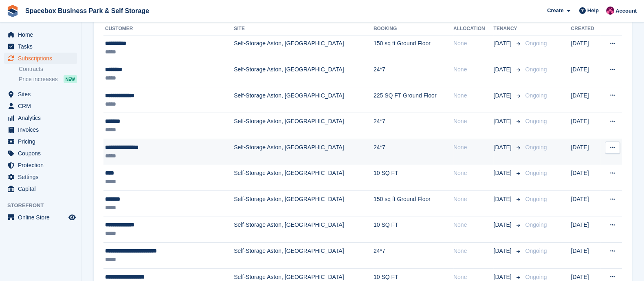
scroll to position [101, 0]
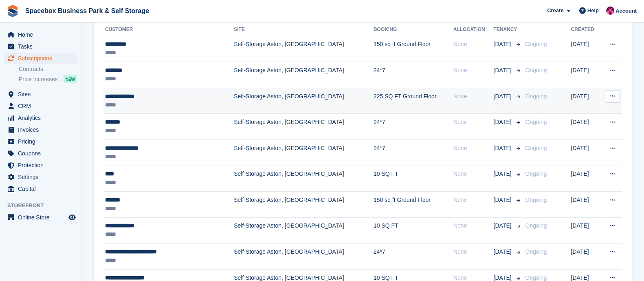
click at [157, 101] on div "*****" at bounding box center [155, 105] width 101 height 9
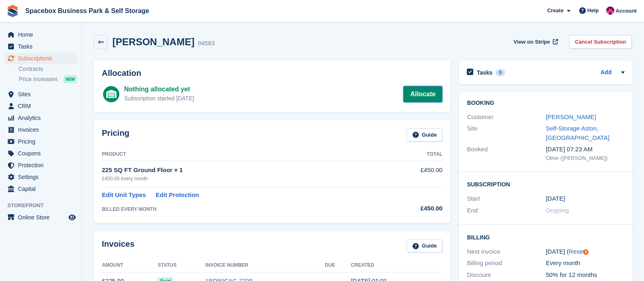
click at [426, 91] on link "Allocate" at bounding box center [422, 94] width 39 height 16
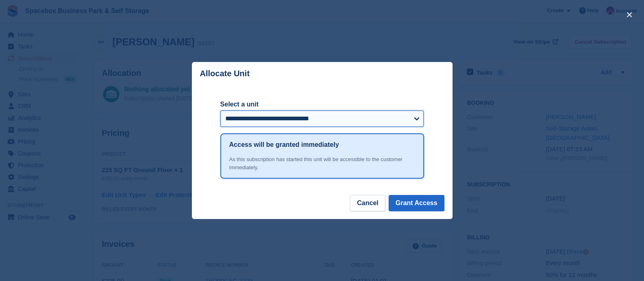
click at [345, 117] on select "**********" at bounding box center [322, 118] width 204 height 16
select select "*****"
click at [220, 111] on select "**********" at bounding box center [322, 118] width 204 height 16
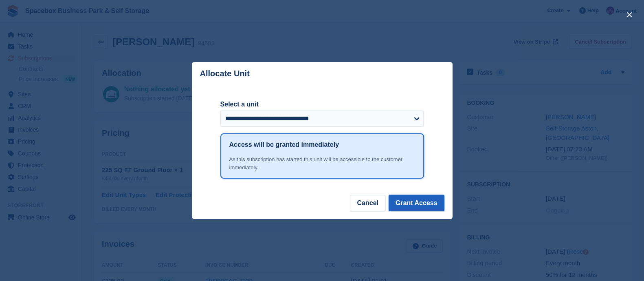
click at [414, 207] on button "Grant Access" at bounding box center [417, 203] width 56 height 16
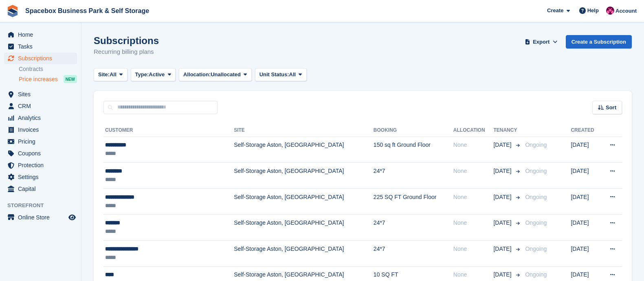
scroll to position [101, 0]
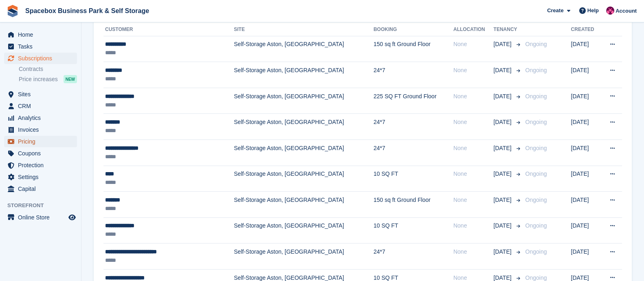
click at [47, 136] on span "Pricing" at bounding box center [42, 141] width 49 height 11
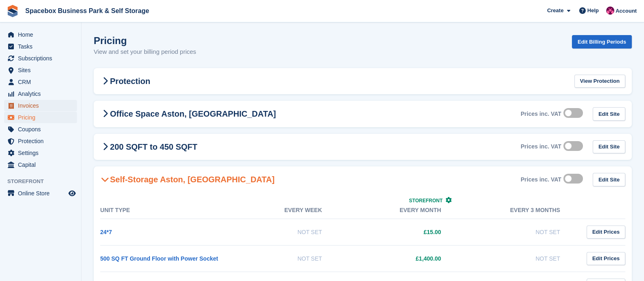
click at [24, 106] on span "Invoices" at bounding box center [42, 105] width 49 height 11
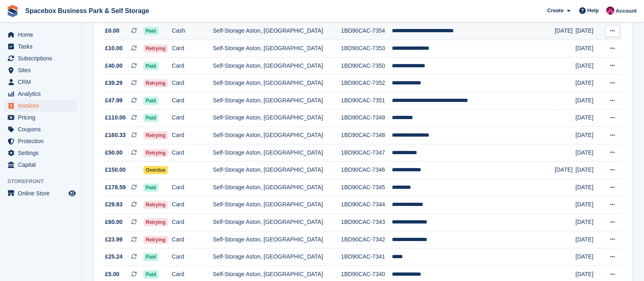
scroll to position [116, 0]
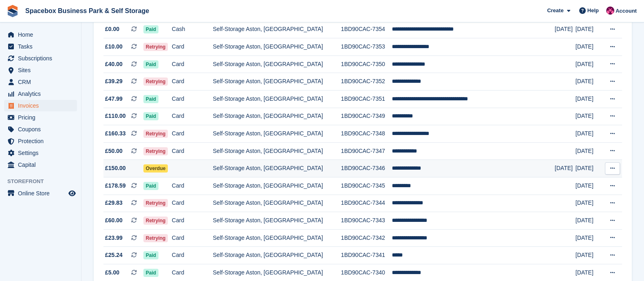
click at [200, 172] on td at bounding box center [192, 169] width 41 height 18
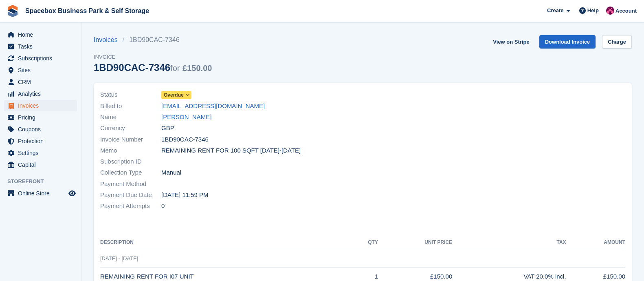
scroll to position [163, 0]
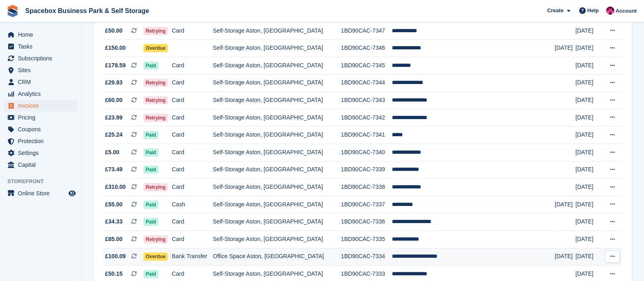
scroll to position [236, 0]
click at [195, 258] on td "Bank Transfer" at bounding box center [192, 256] width 41 height 18
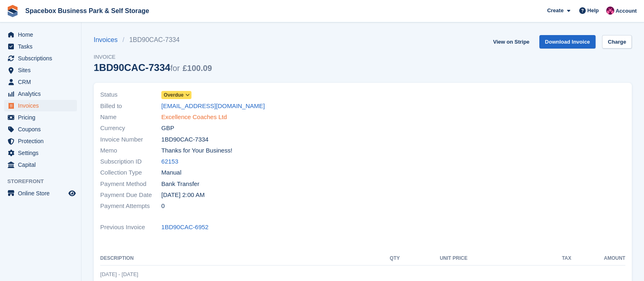
click at [203, 115] on link "Excellence Coaches Ltd" at bounding box center [194, 116] width 66 height 9
click at [180, 117] on link "Excellence Coaches Ltd" at bounding box center [194, 116] width 66 height 9
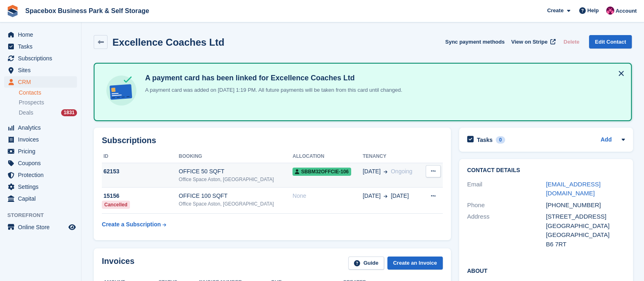
click at [431, 172] on icon at bounding box center [433, 170] width 4 height 5
click at [306, 177] on td "SBBM32OFFCIE-106" at bounding box center [328, 175] width 70 height 25
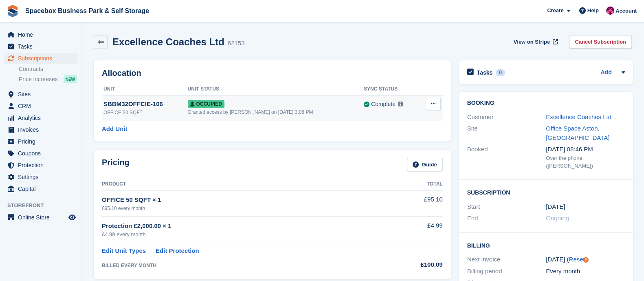
click at [431, 104] on icon at bounding box center [433, 103] width 4 height 5
click at [406, 116] on p "Overlock" at bounding box center [401, 120] width 71 height 11
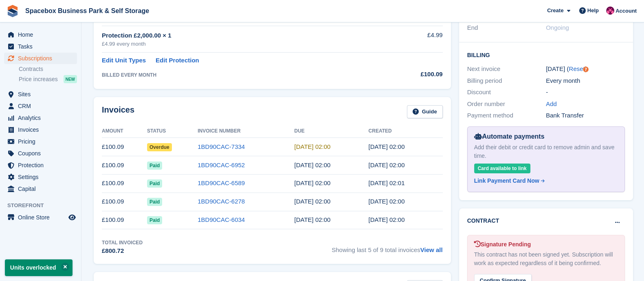
scroll to position [218, 0]
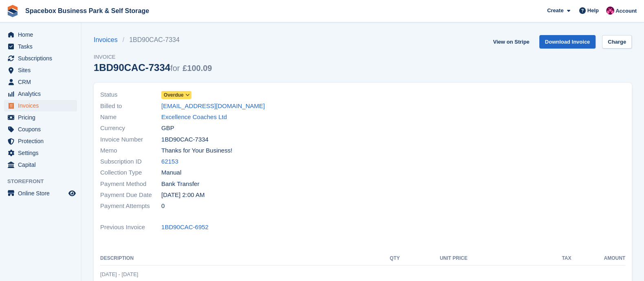
scroll to position [77, 0]
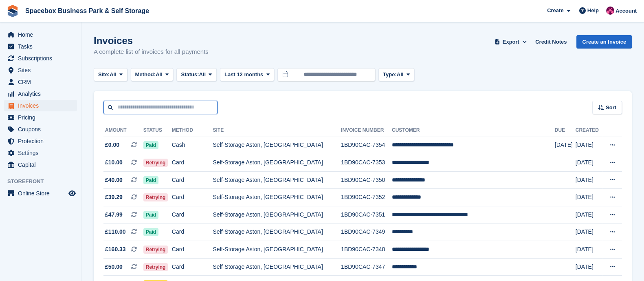
click at [149, 107] on input "text" at bounding box center [161, 107] width 114 height 13
type input "*******"
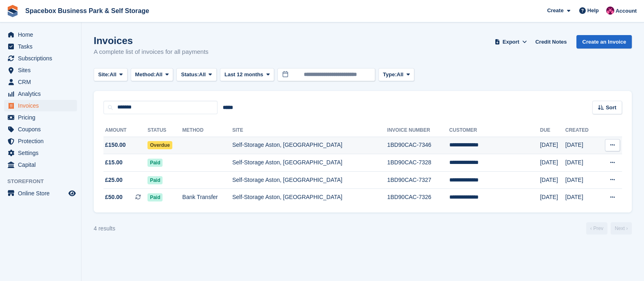
click at [182, 150] on td "Overdue" at bounding box center [165, 146] width 35 height 18
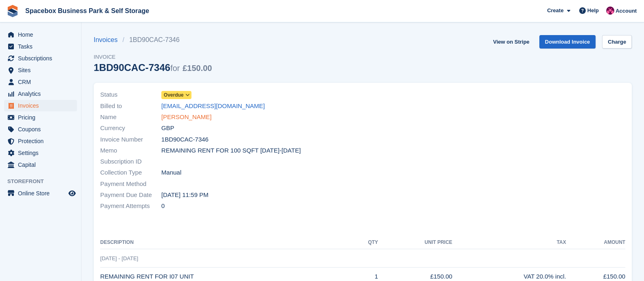
click at [186, 117] on link "[PERSON_NAME]" at bounding box center [186, 116] width 50 height 9
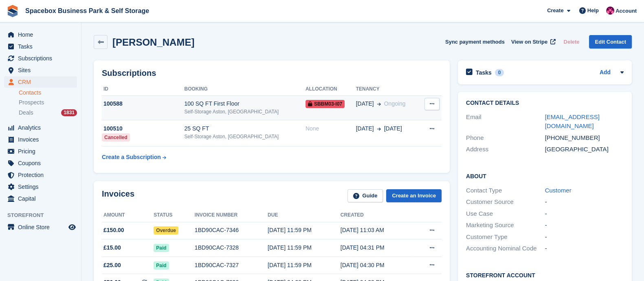
click at [245, 99] on div "100 SQ FT First Floor" at bounding box center [244, 103] width 121 height 9
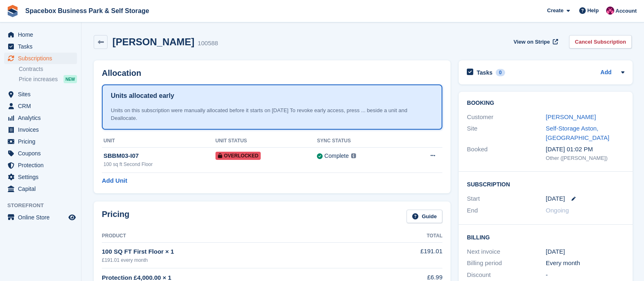
scroll to position [467, 0]
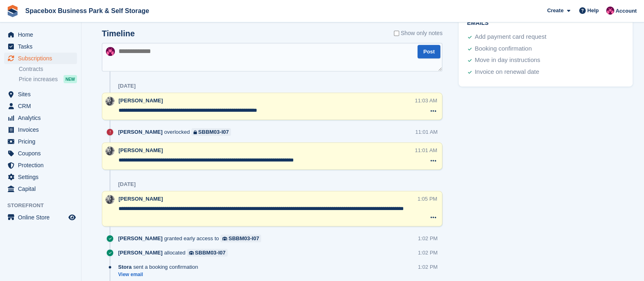
click at [159, 46] on textarea at bounding box center [272, 57] width 341 height 29
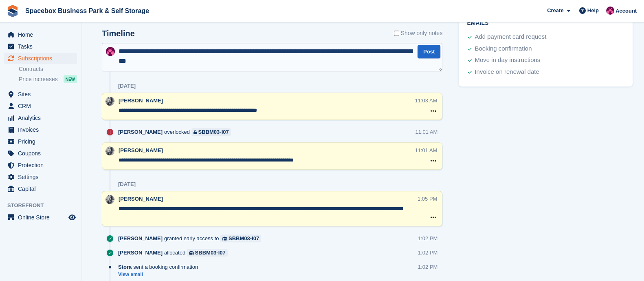
type textarea "**********"
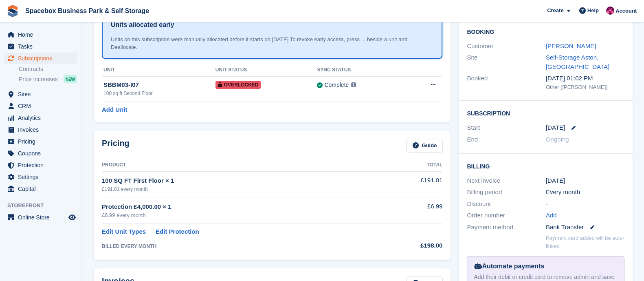
scroll to position [0, 0]
